Goal: Information Seeking & Learning: Learn about a topic

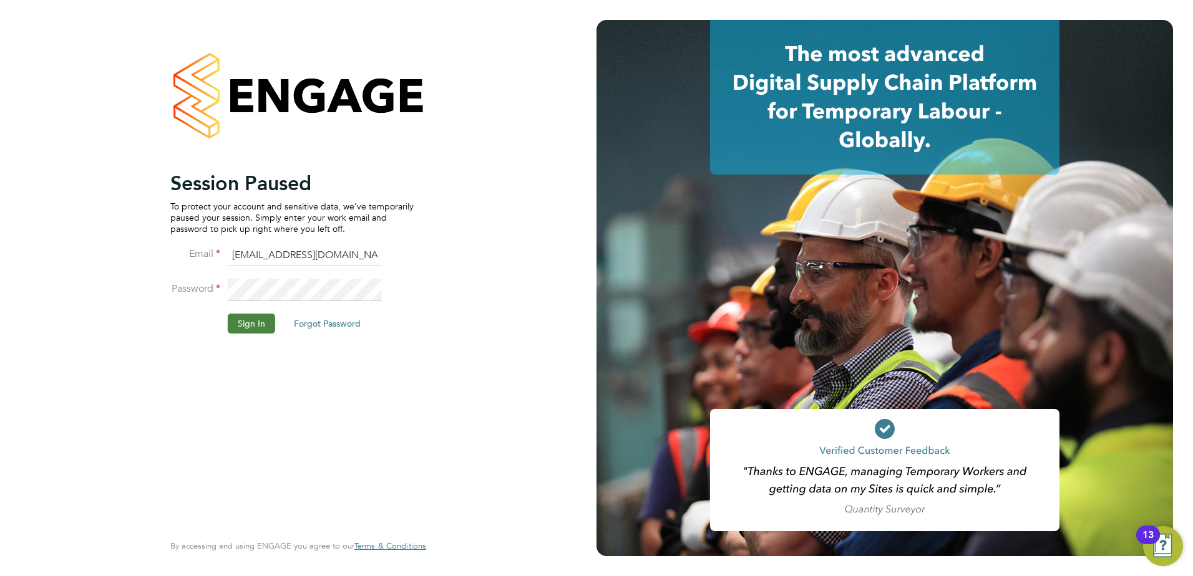
click at [238, 318] on button "Sign In" at bounding box center [251, 324] width 47 height 20
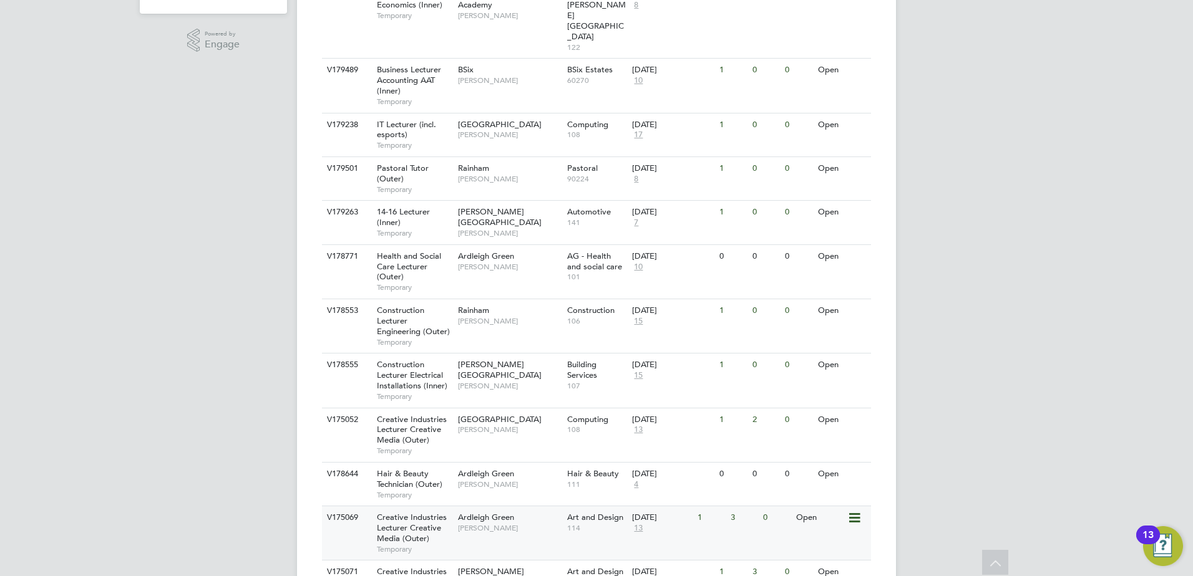
scroll to position [437, 0]
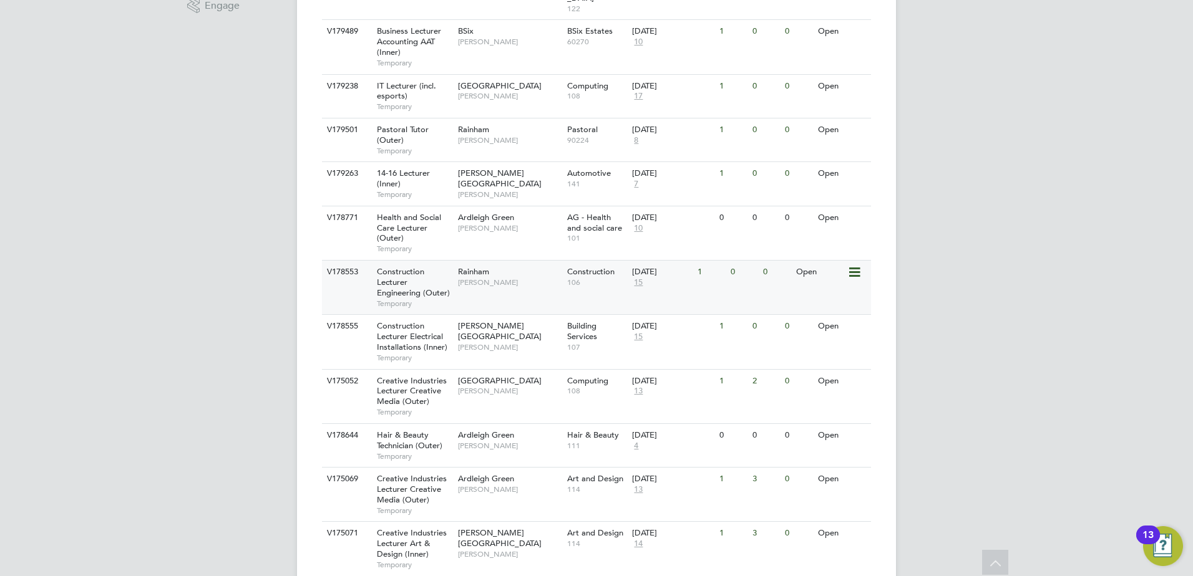
click at [391, 266] on span "Construction Lecturer Engineering (Outer)" at bounding box center [413, 282] width 73 height 32
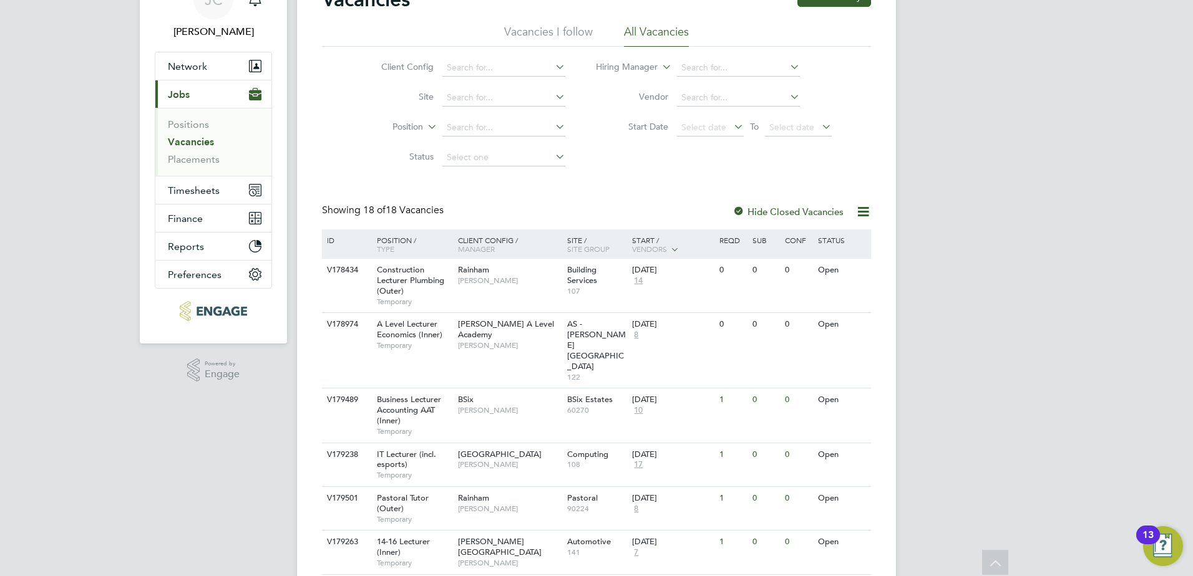
scroll to position [0, 0]
